Goal: Task Accomplishment & Management: Complete application form

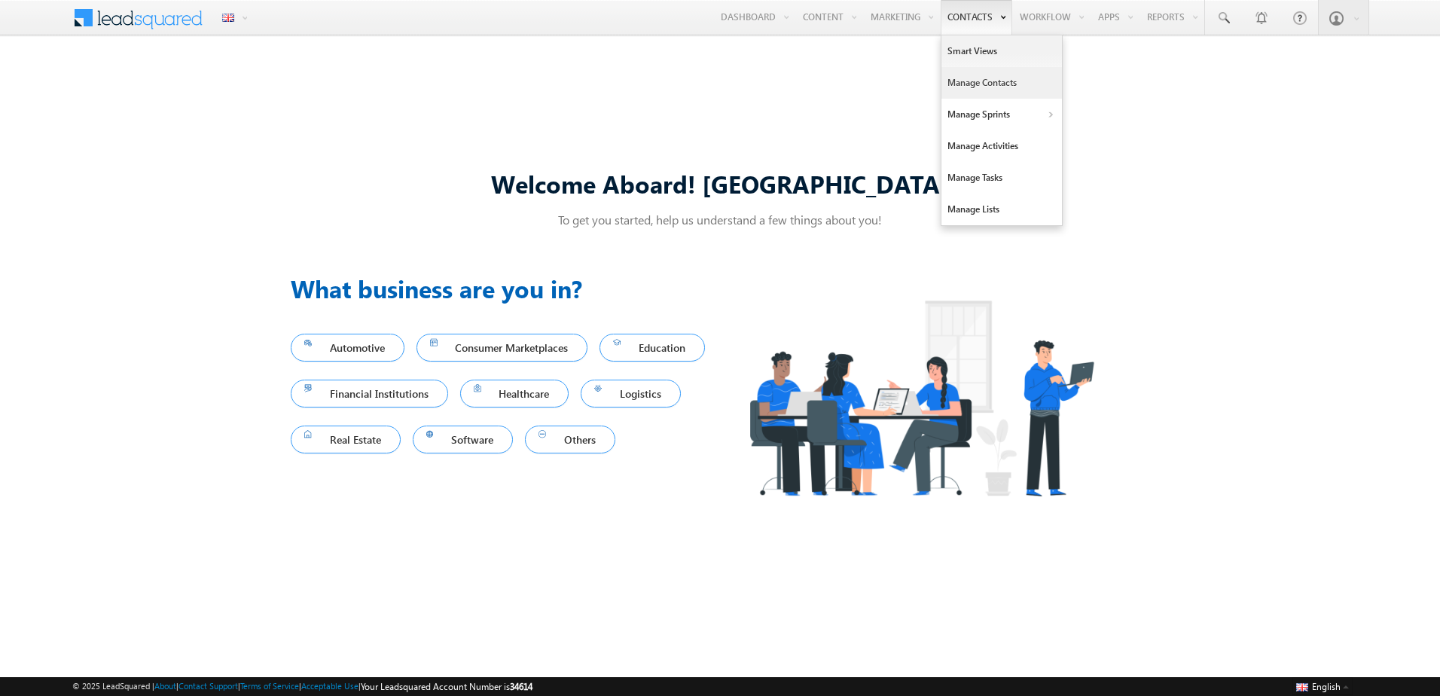
click at [965, 80] on link "Manage Contacts" at bounding box center [1002, 83] width 121 height 32
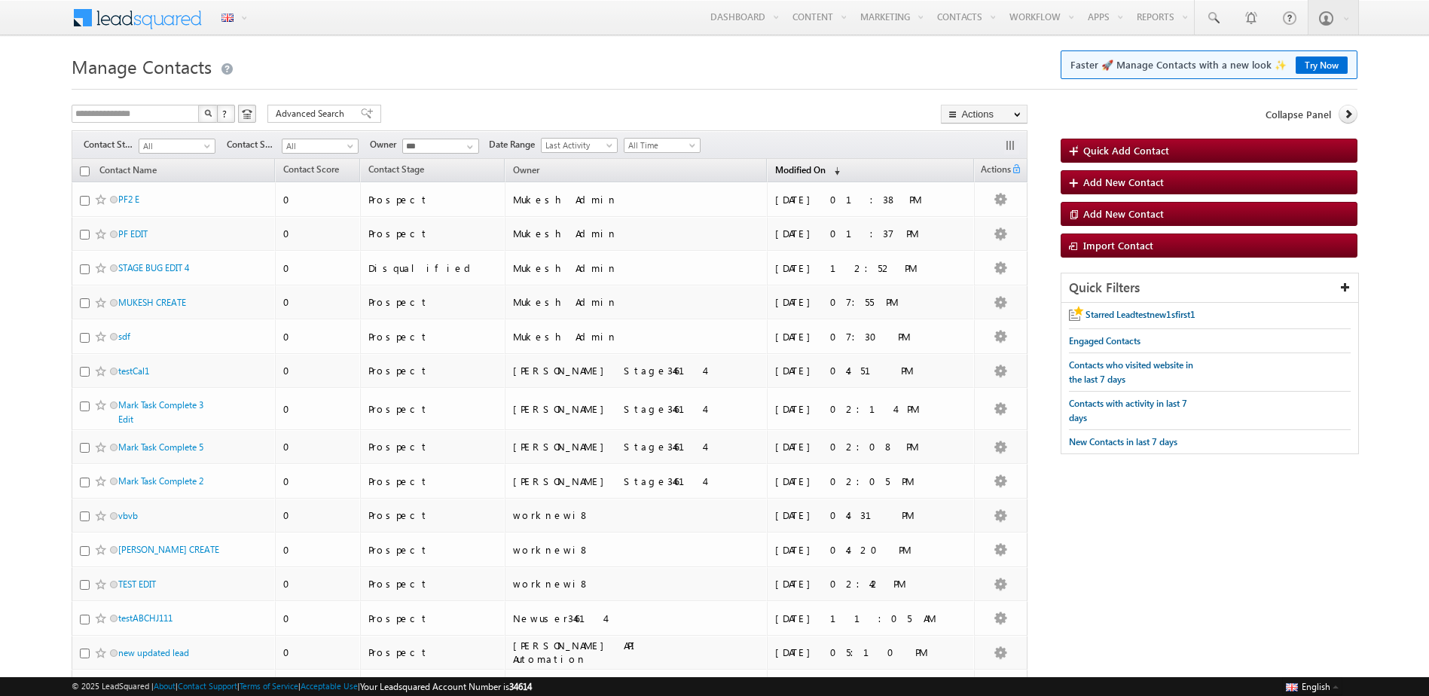
click at [826, 166] on span "Modified On" at bounding box center [800, 169] width 50 height 11
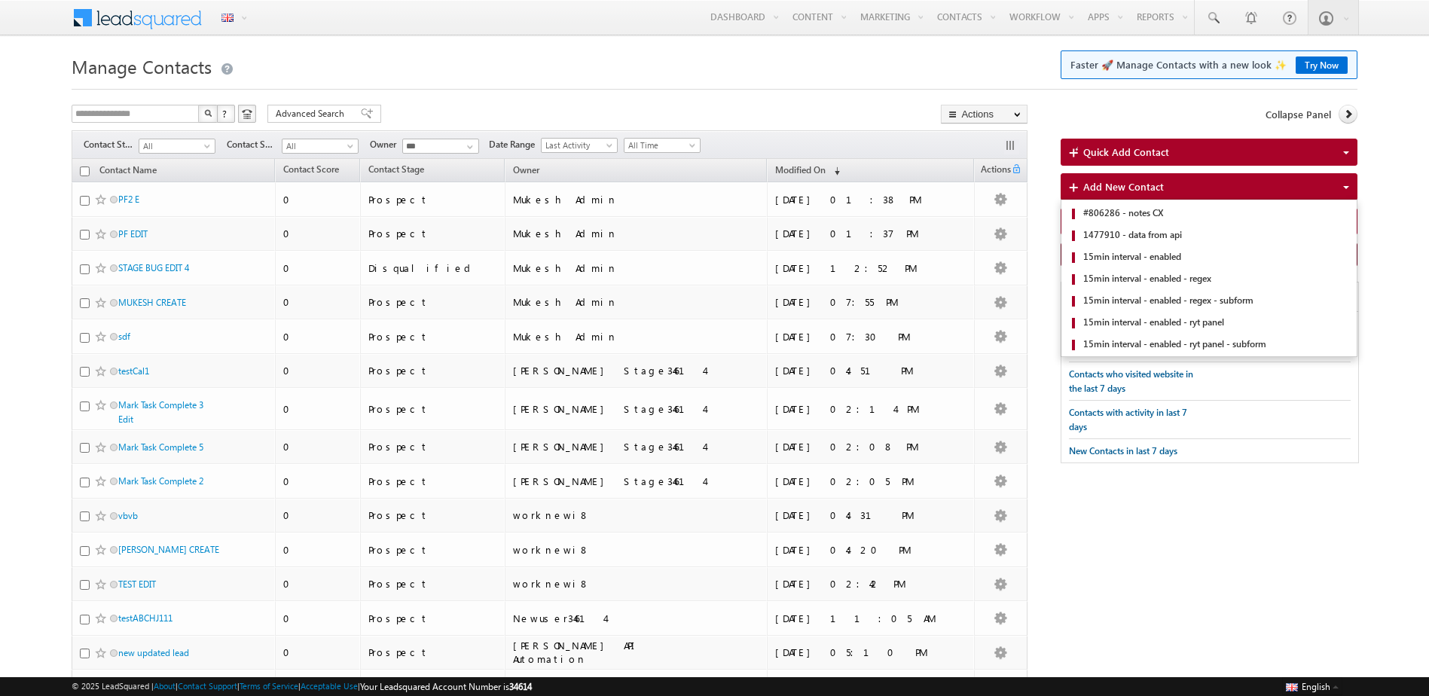
click at [1140, 182] on span "Add New Contact" at bounding box center [1123, 186] width 81 height 13
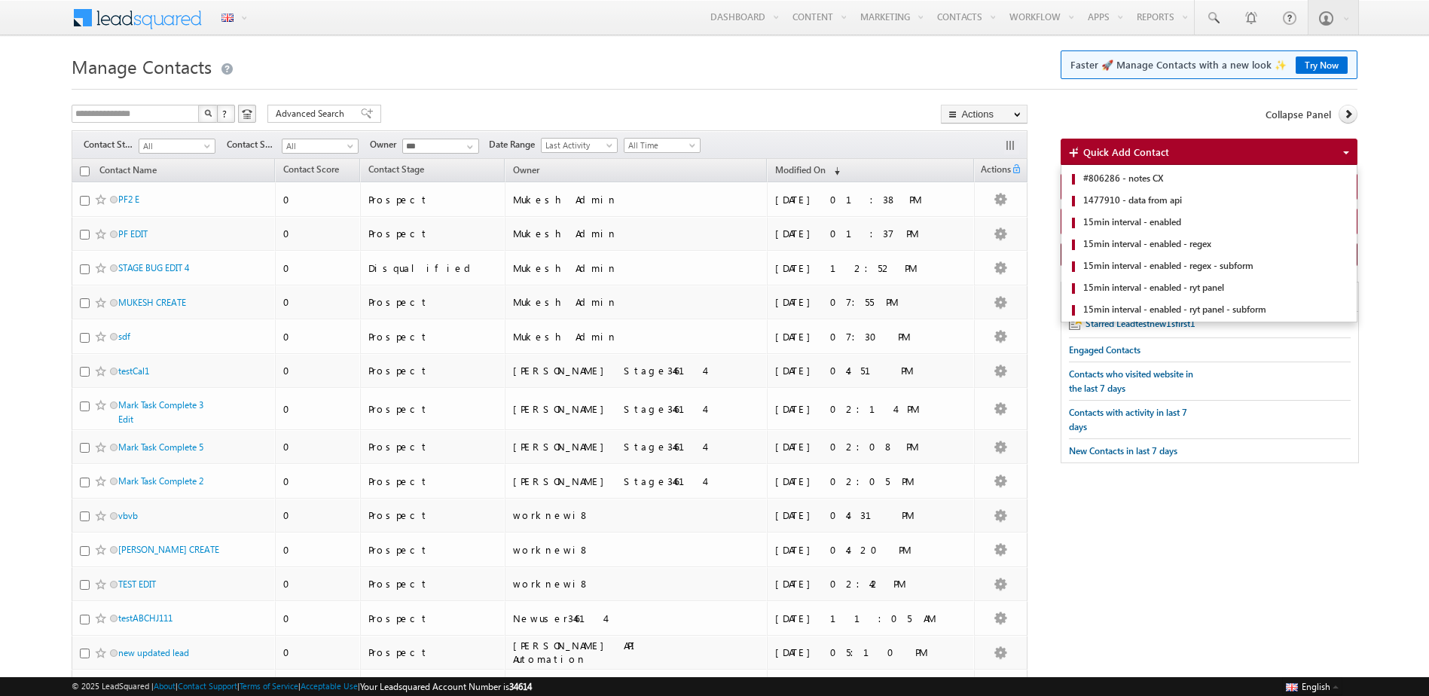
click at [1115, 162] on div "Quick Add Contact #806286 - notes CX 1477910 - data from api 15min interval - e…" at bounding box center [1209, 152] width 297 height 27
click at [1117, 189] on link "#806286 - notes CX" at bounding box center [1208, 179] width 295 height 22
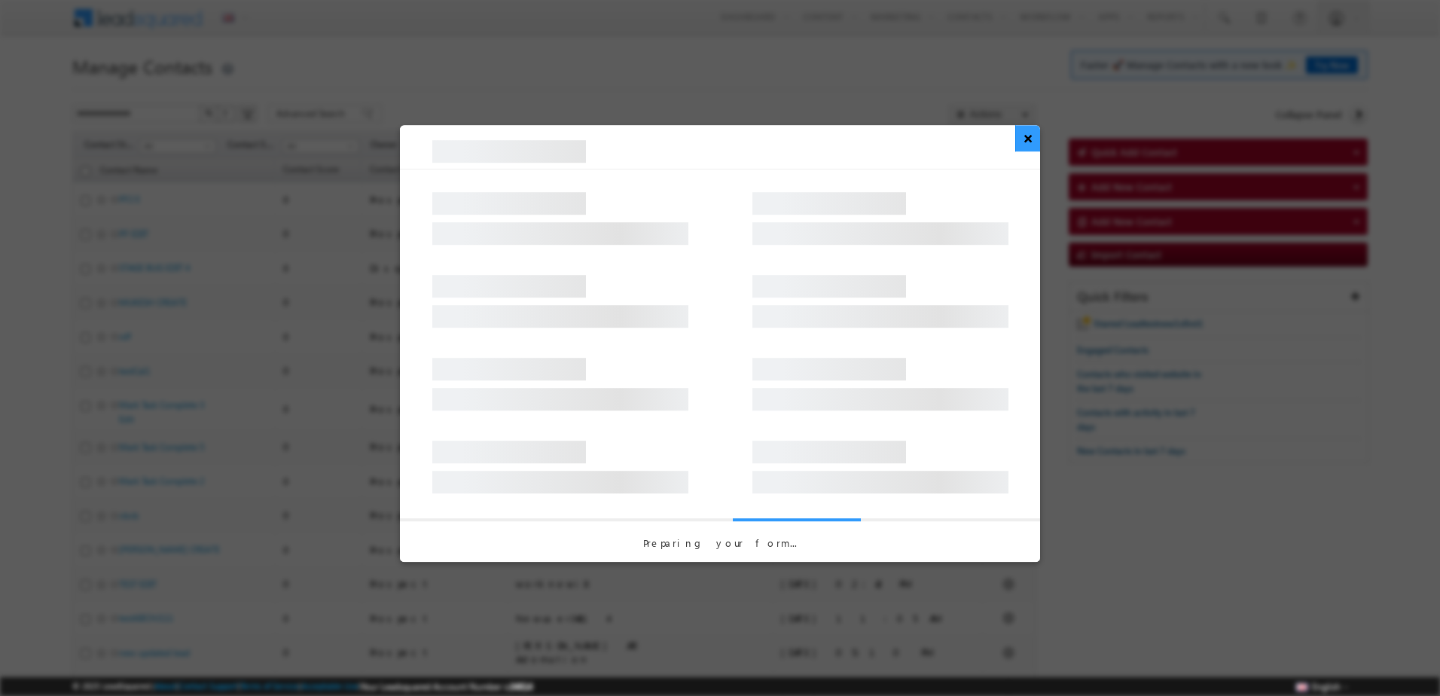
click at [1029, 151] on button "×" at bounding box center [1027, 138] width 25 height 26
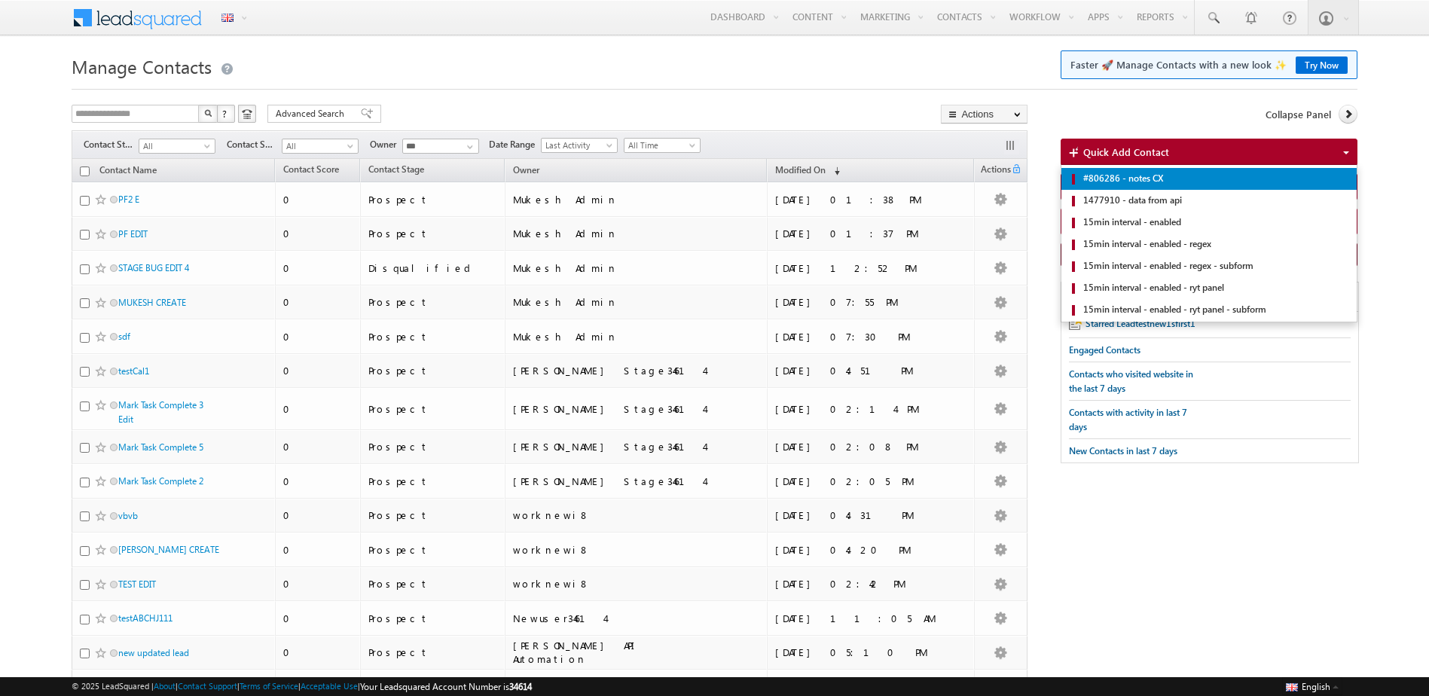
click at [1122, 185] on span "#806286 - notes CX" at bounding box center [1212, 179] width 267 height 14
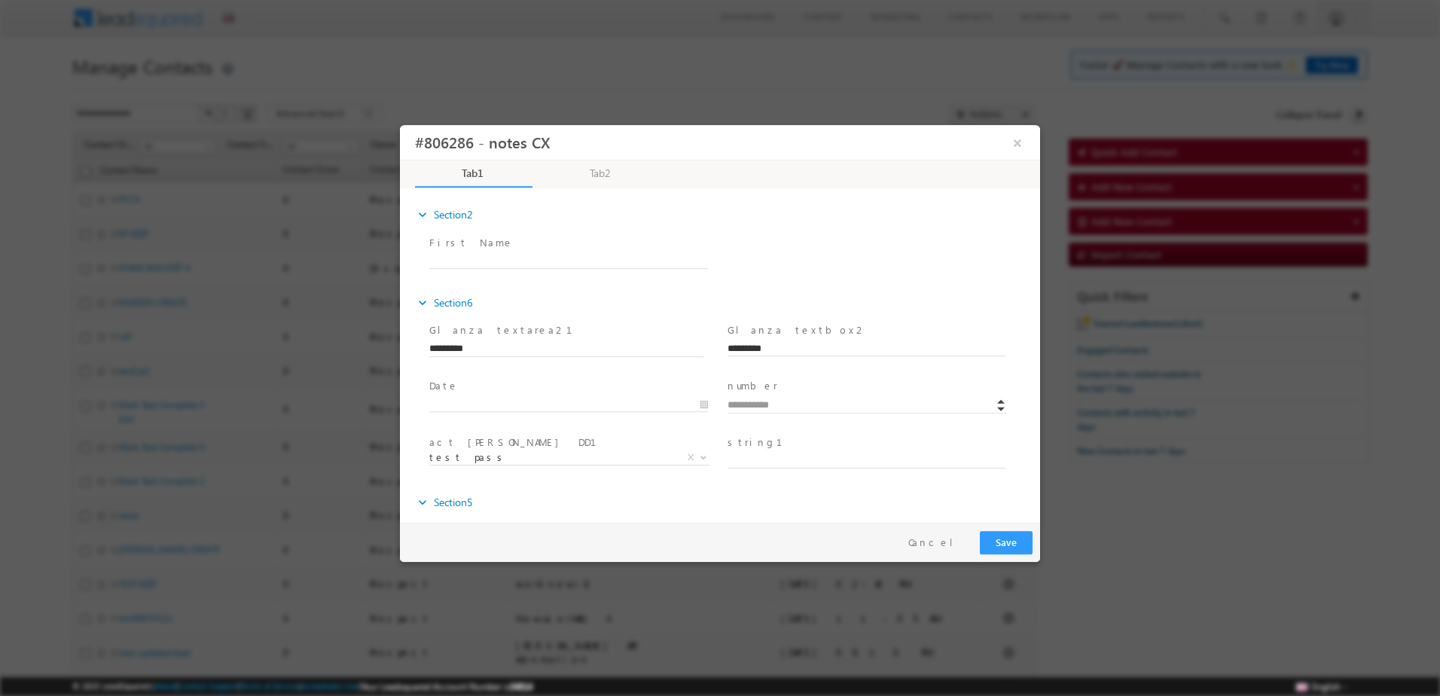
click at [464, 248] on label "First Name" at bounding box center [471, 243] width 84 height 14
click at [460, 240] on label "First Name" at bounding box center [471, 243] width 84 height 14
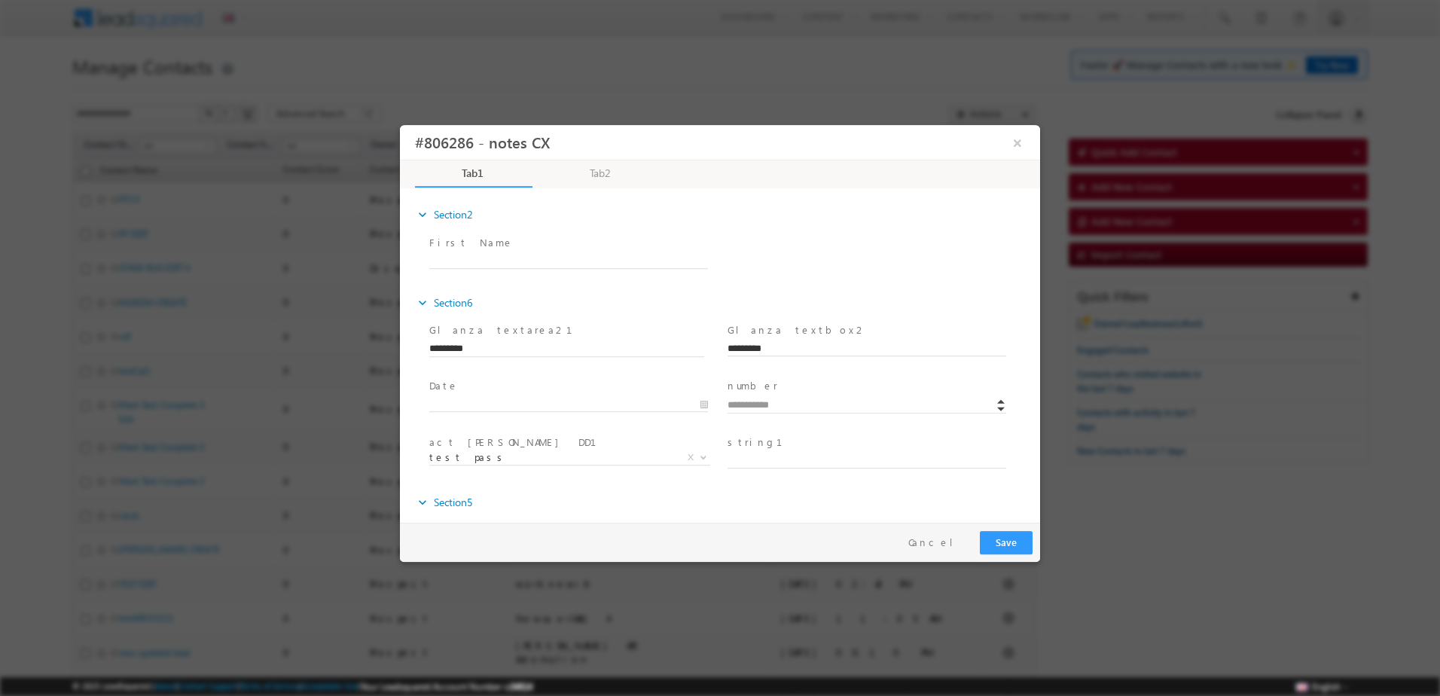
click at [460, 240] on label "First Name" at bounding box center [471, 243] width 84 height 14
click at [1021, 541] on button "Save" at bounding box center [1006, 542] width 53 height 23
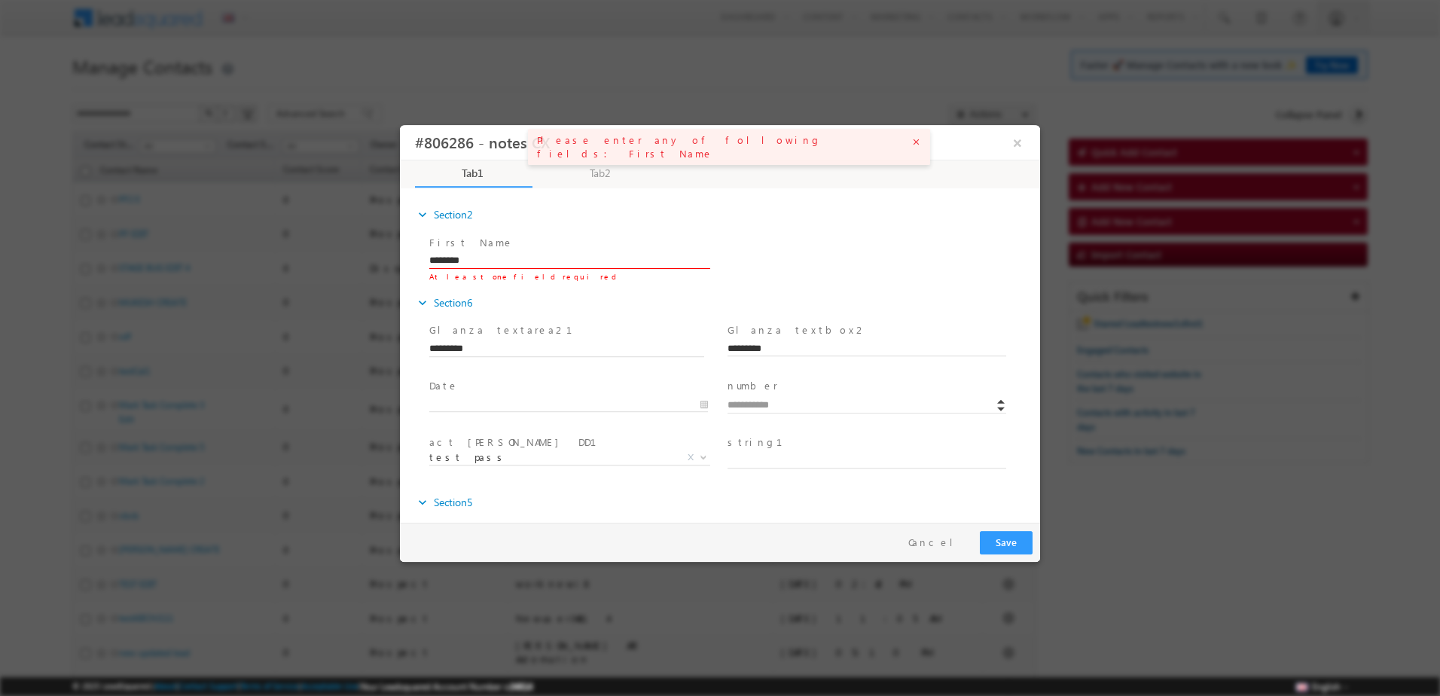
type input "********"
click at [1000, 537] on button "Save" at bounding box center [1006, 542] width 53 height 23
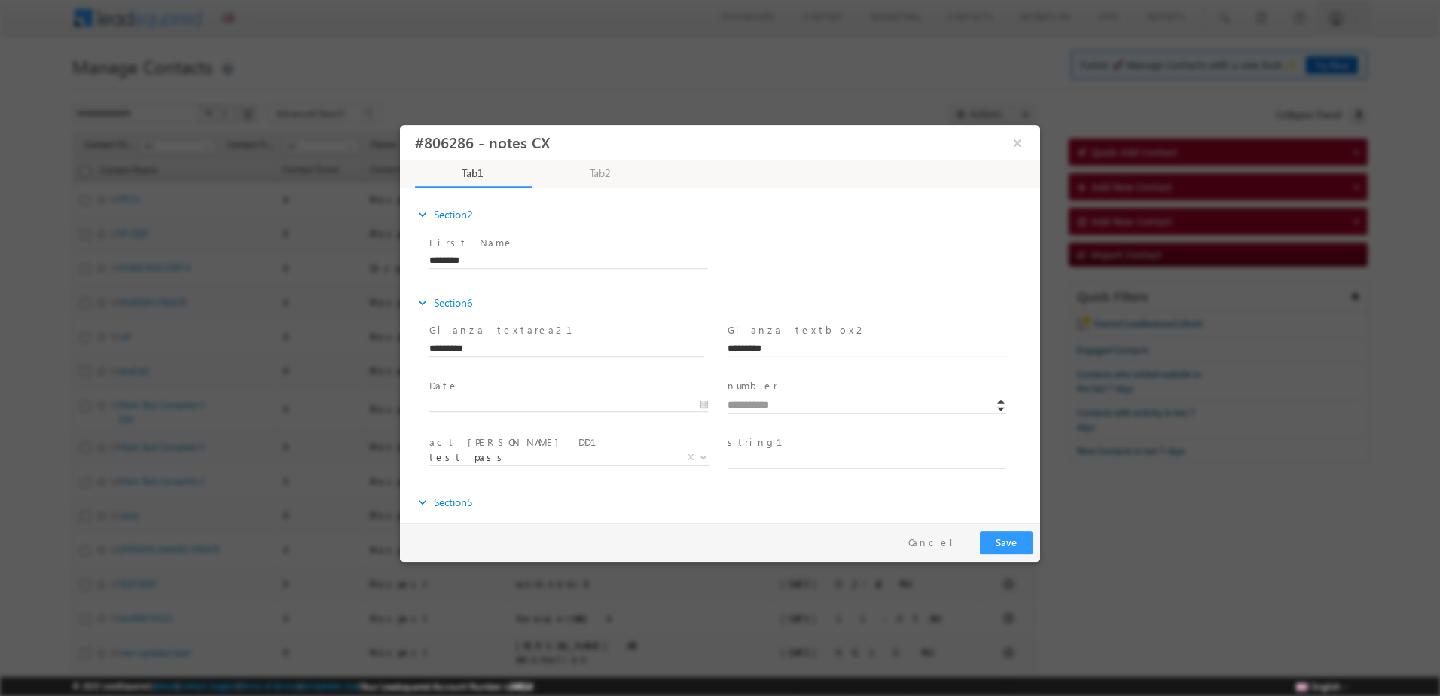
scroll to position [391, 0]
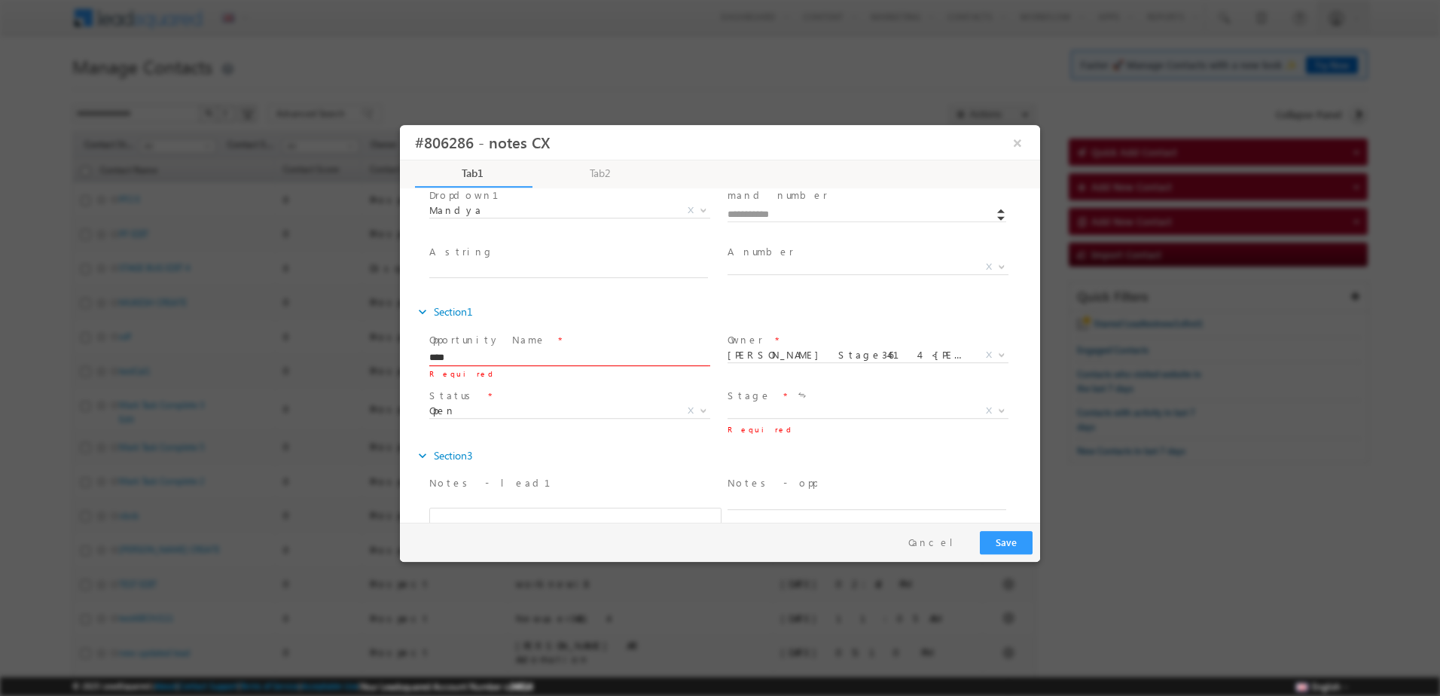
type input "****"
click at [1006, 531] on button "Save" at bounding box center [1006, 542] width 53 height 23
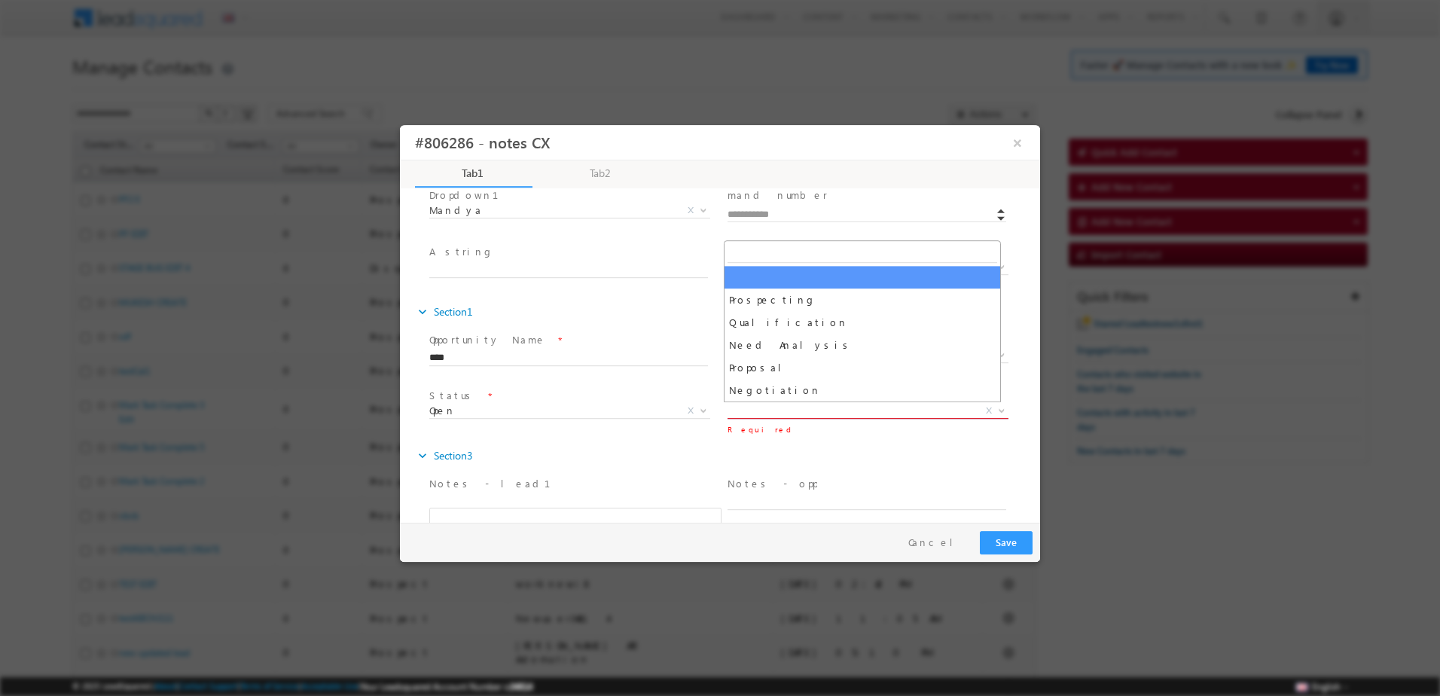
click at [753, 414] on span "X" at bounding box center [868, 411] width 281 height 15
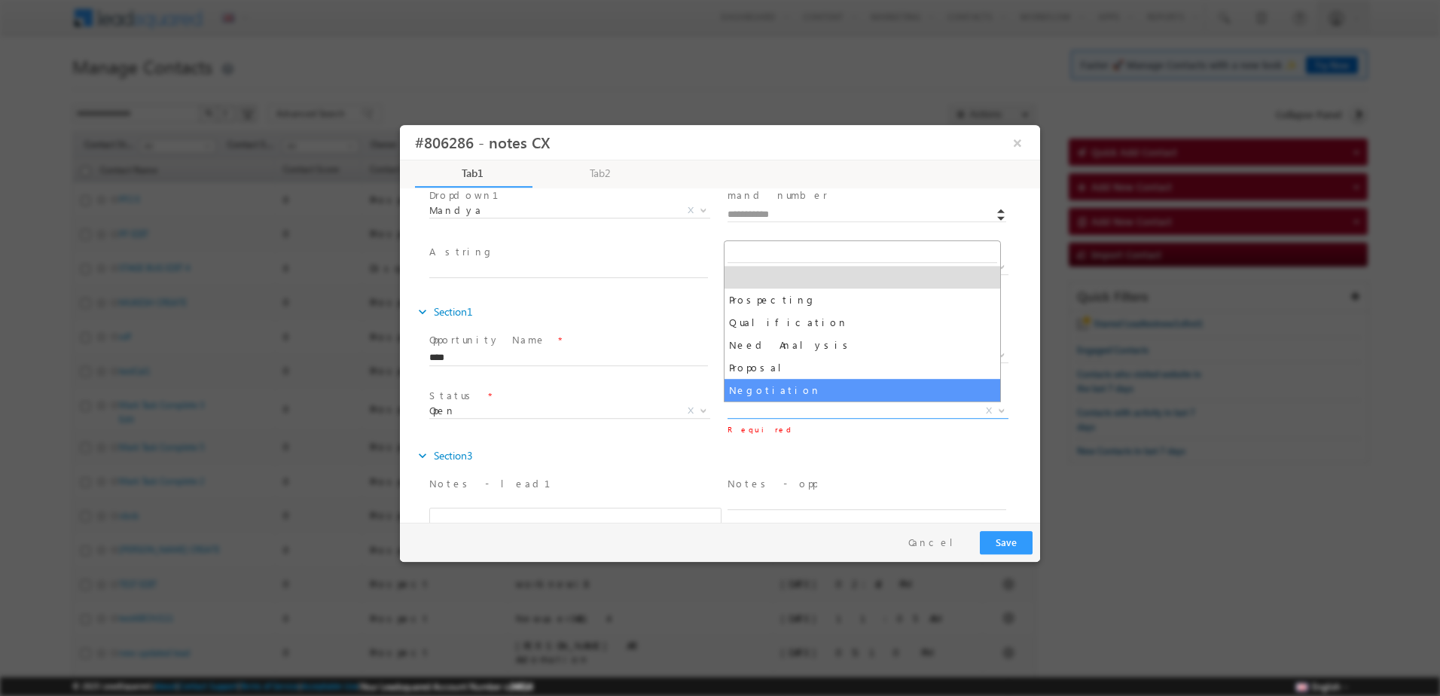
select select "**********"
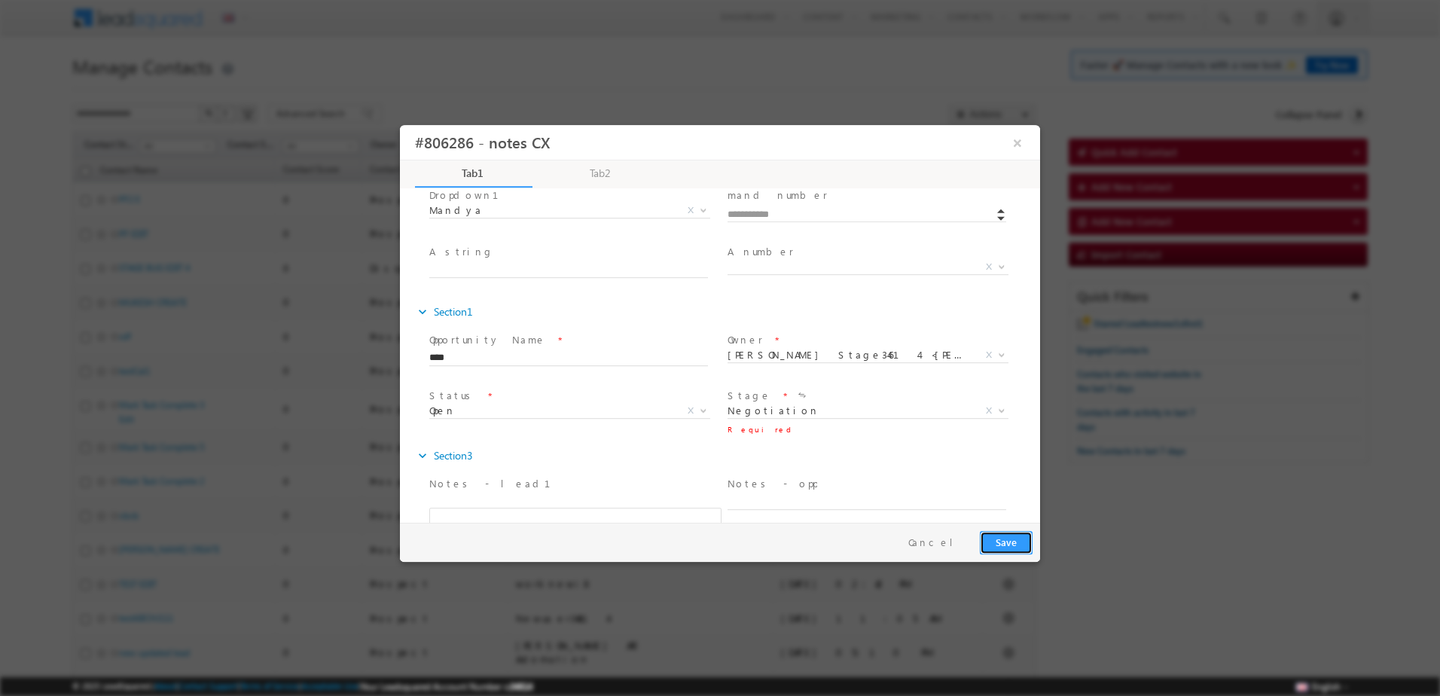
click at [1008, 549] on button "Save" at bounding box center [1006, 542] width 53 height 23
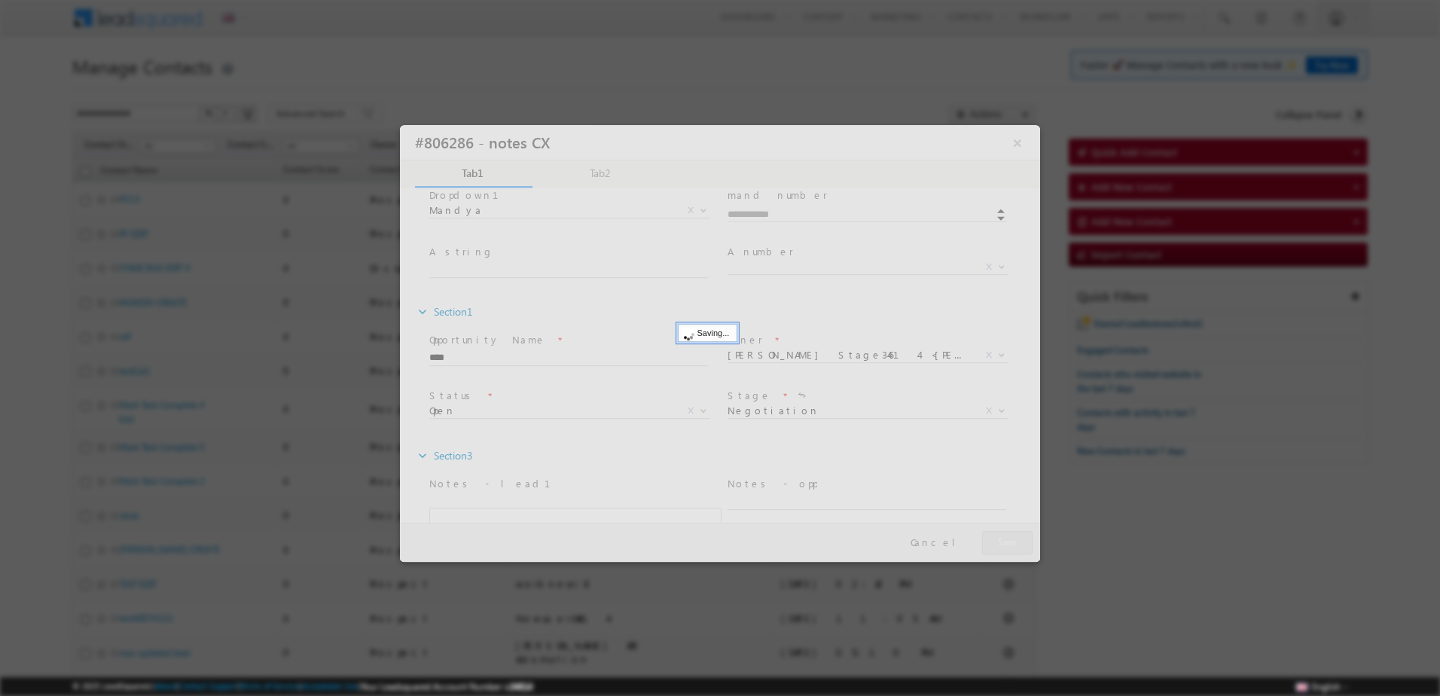
scroll to position [0, 0]
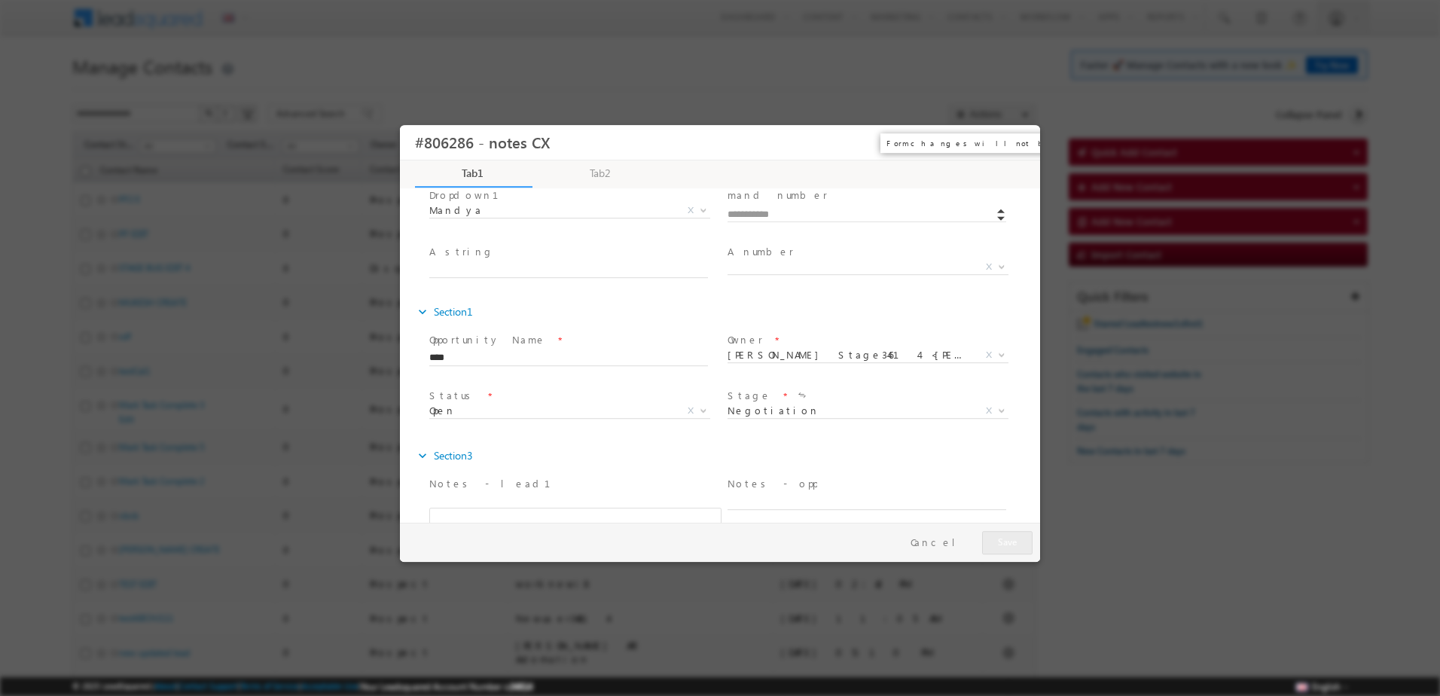
click at [1021, 154] on button "×" at bounding box center [1018, 143] width 26 height 28
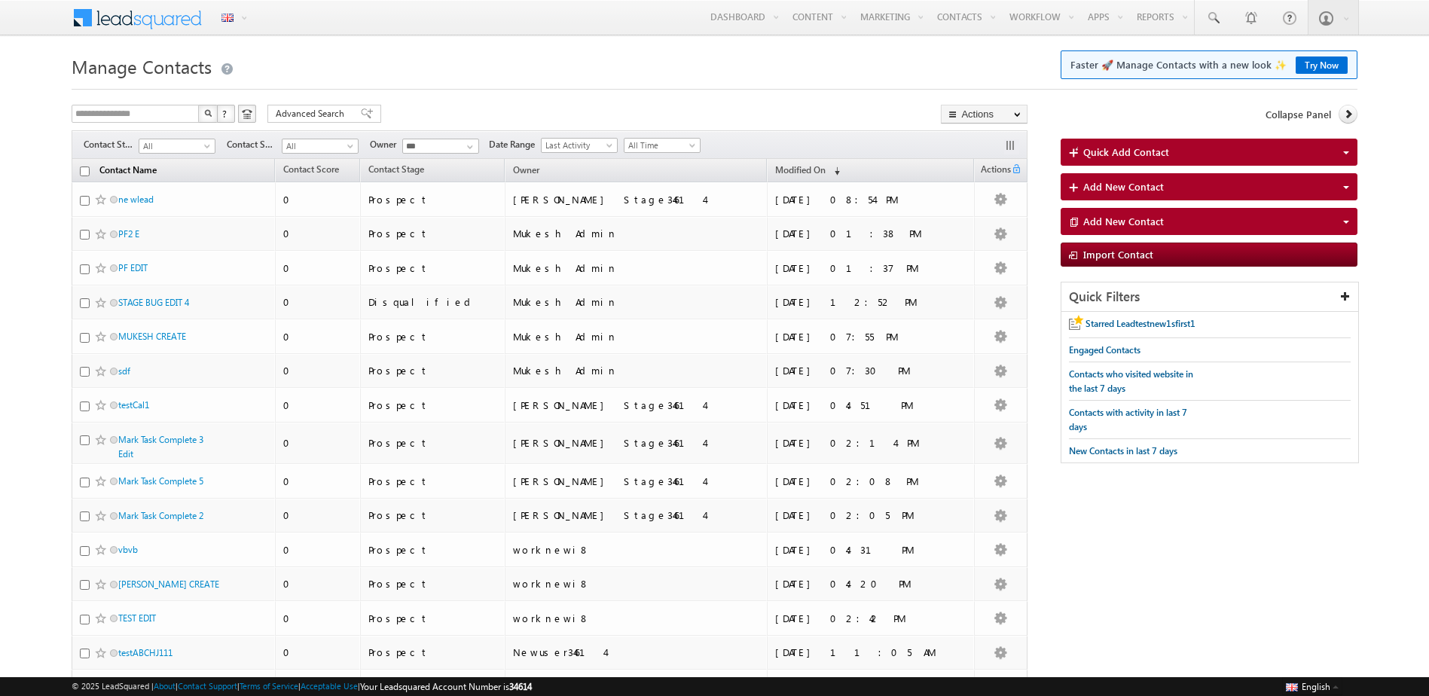
click at [129, 173] on link "Contact Name" at bounding box center [128, 172] width 72 height 20
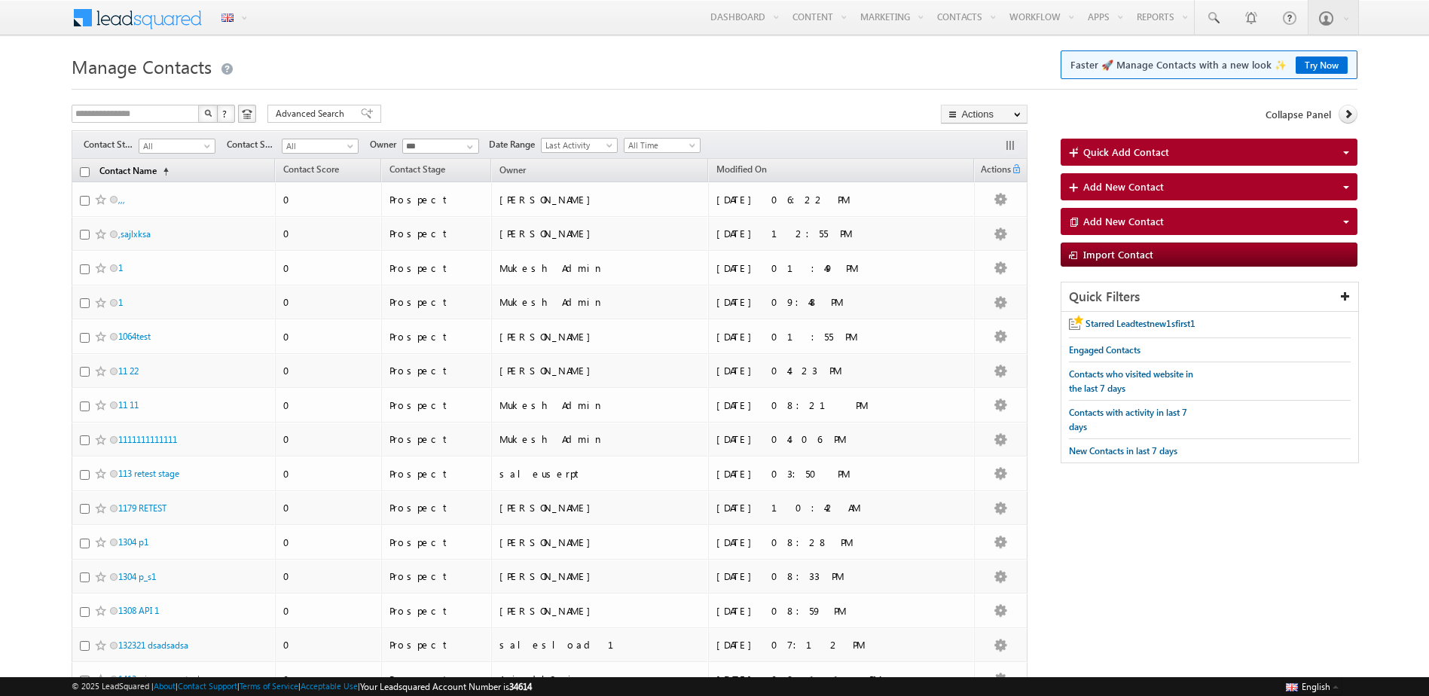
click at [129, 173] on link "Contact Name (sorted ascending)" at bounding box center [134, 172] width 84 height 20
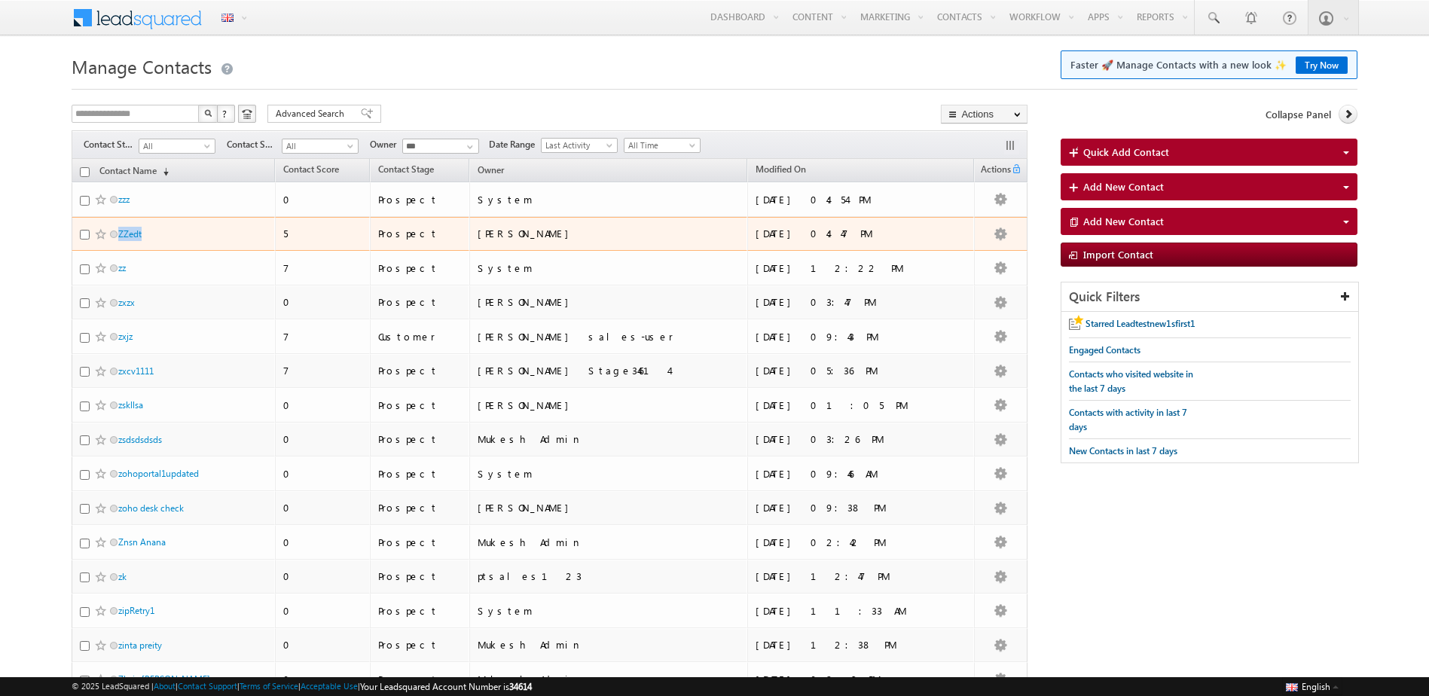
drag, startPoint x: 147, startPoint y: 240, endPoint x: 112, endPoint y: 240, distance: 34.6
click at [112, 240] on div "ZZedt" at bounding box center [174, 237] width 188 height 21
copy div "ZZedt"
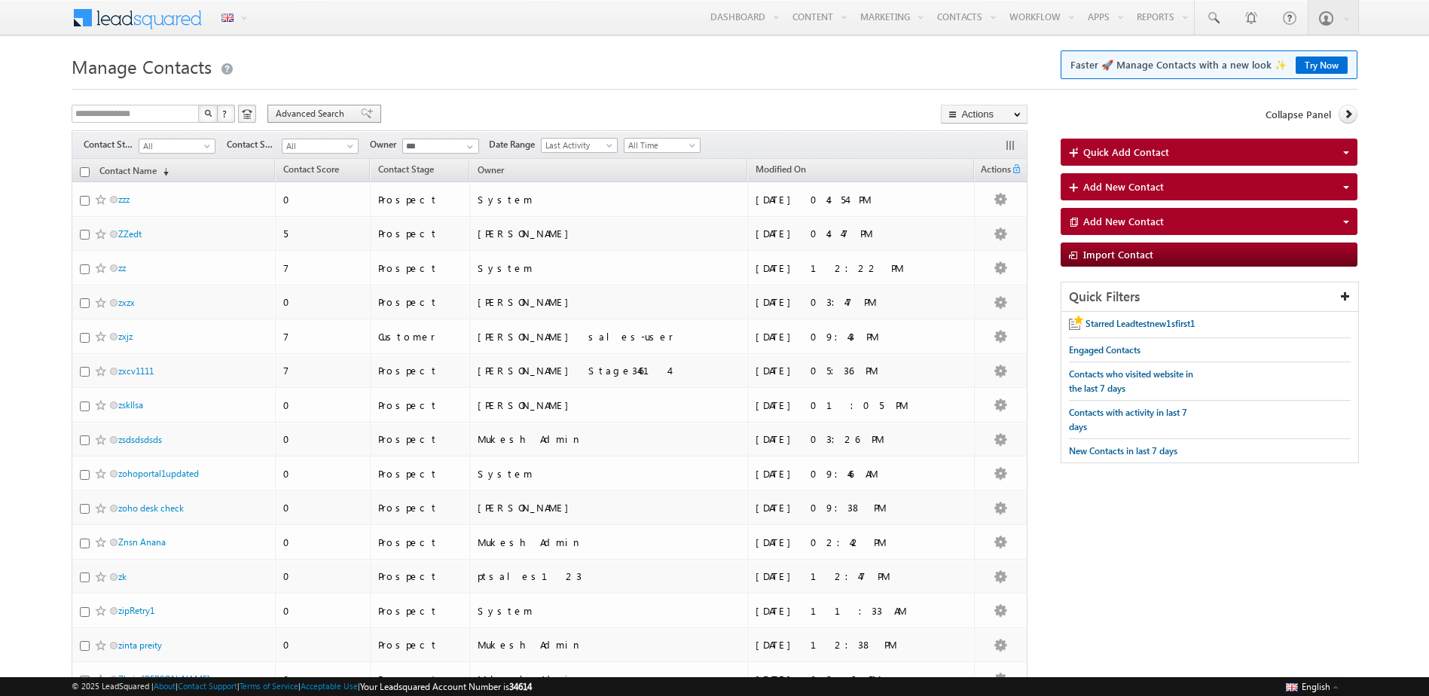
click at [304, 111] on span "Advanced Search" at bounding box center [312, 114] width 73 height 14
